Goal: Find specific page/section: Find specific page/section

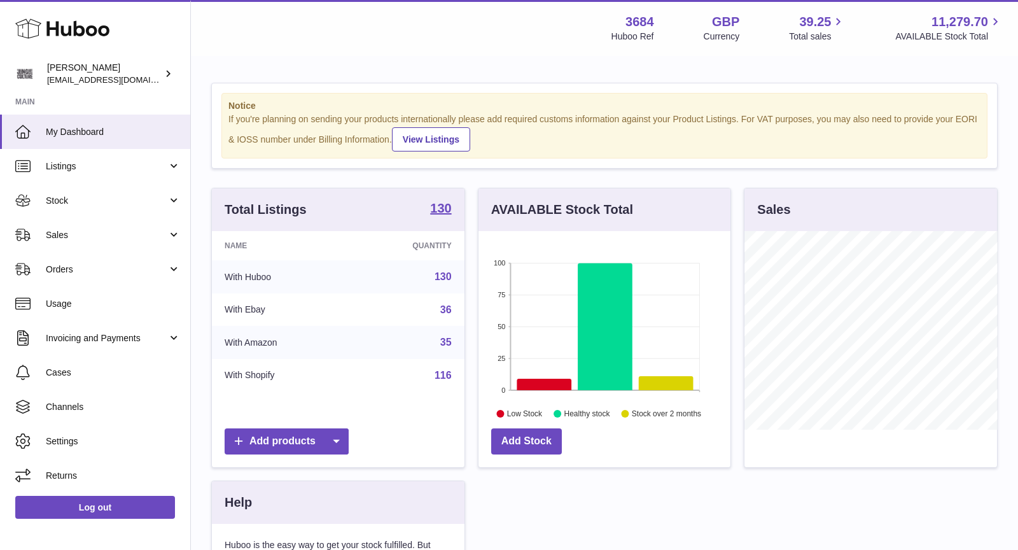
scroll to position [198, 253]
click at [85, 228] on link "Sales" at bounding box center [95, 235] width 190 height 34
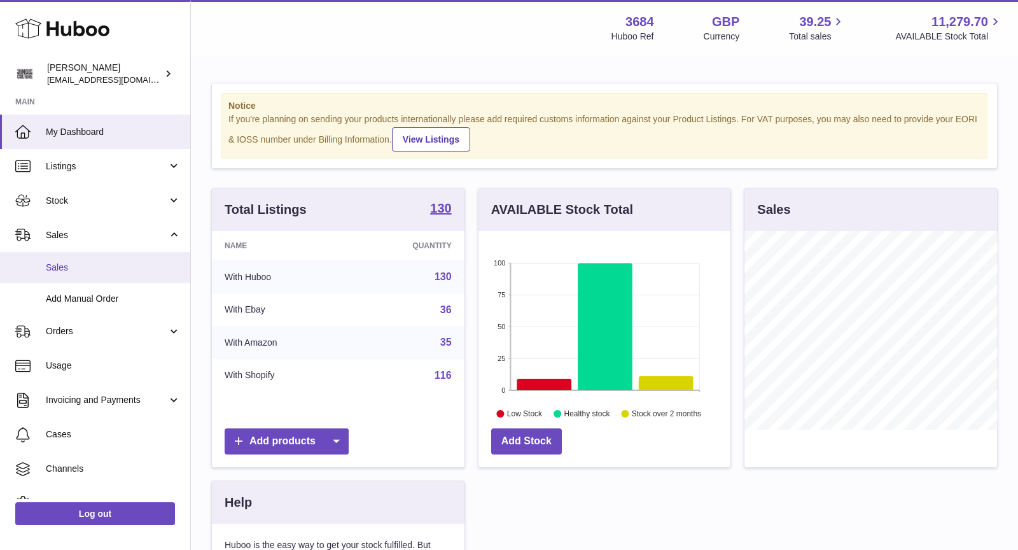
click at [92, 272] on span "Sales" at bounding box center [113, 267] width 135 height 12
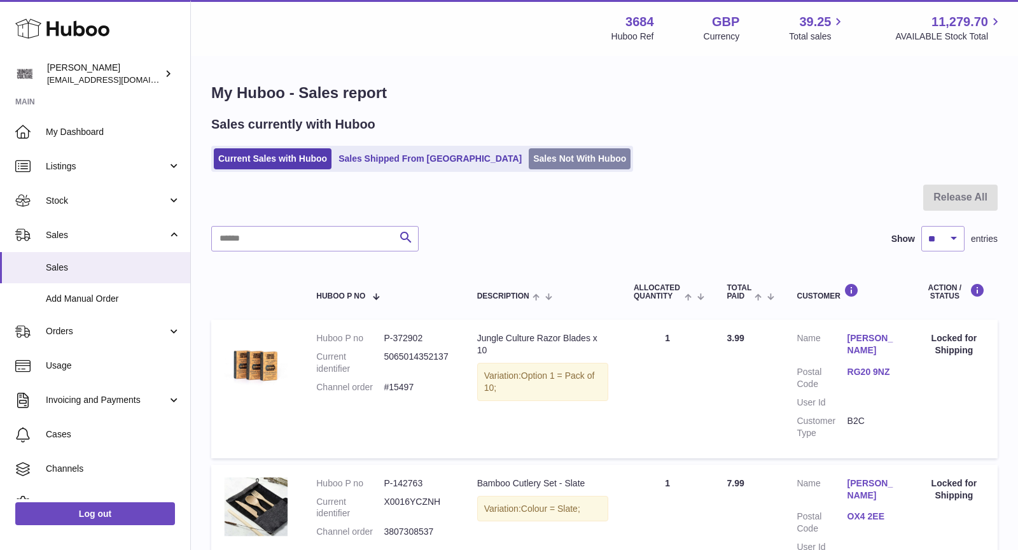
click at [529, 152] on link "Sales Not With Huboo" at bounding box center [580, 158] width 102 height 21
